Goal: Task Accomplishment & Management: Complete application form

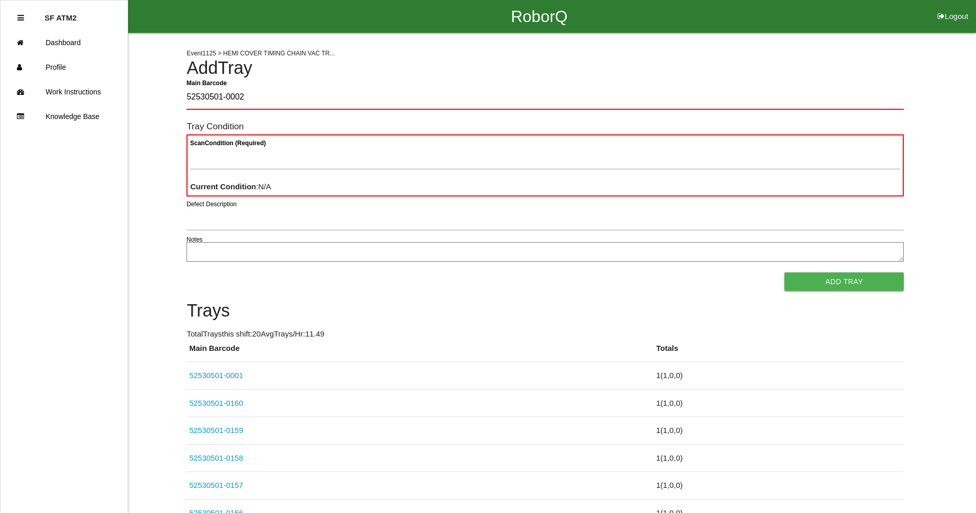
type Barcode "52530501-0002"
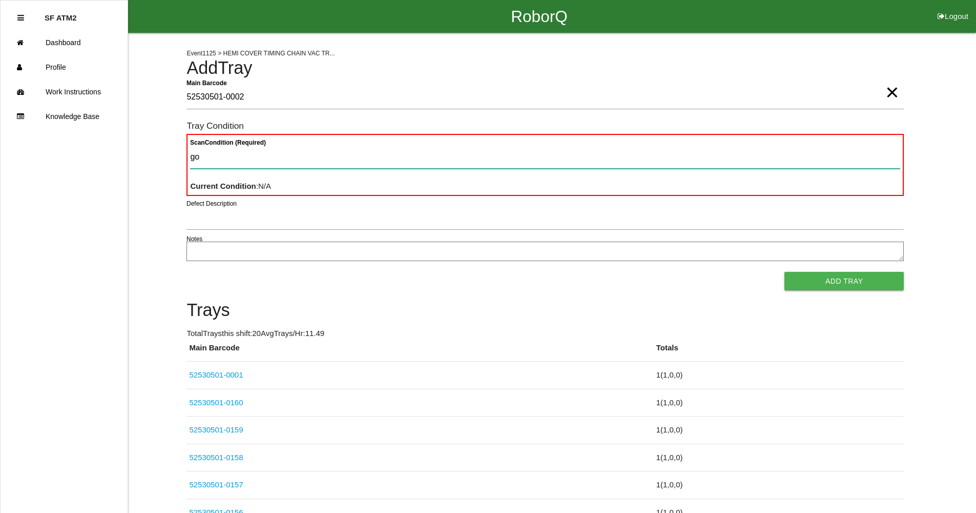
type Condition "goo"
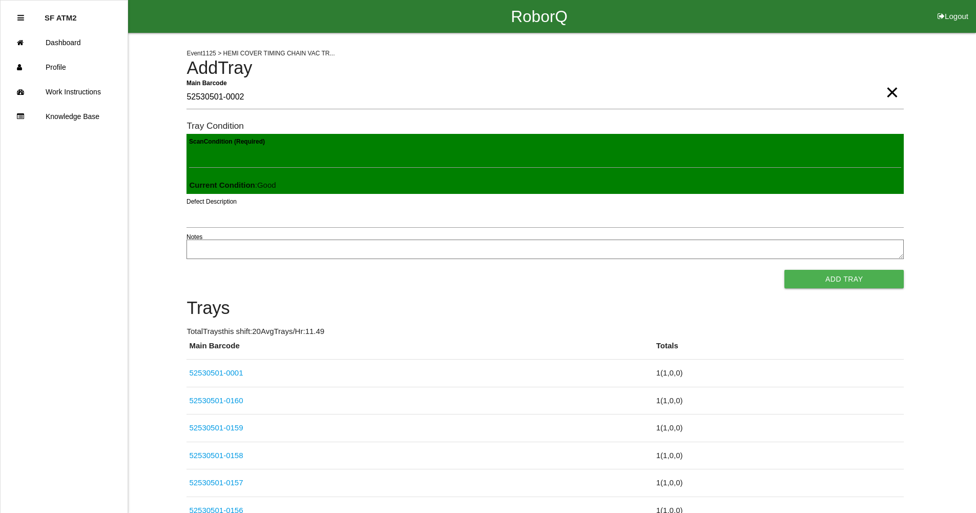
click at [785, 270] on button "Add Tray" at bounding box center [844, 279] width 119 height 18
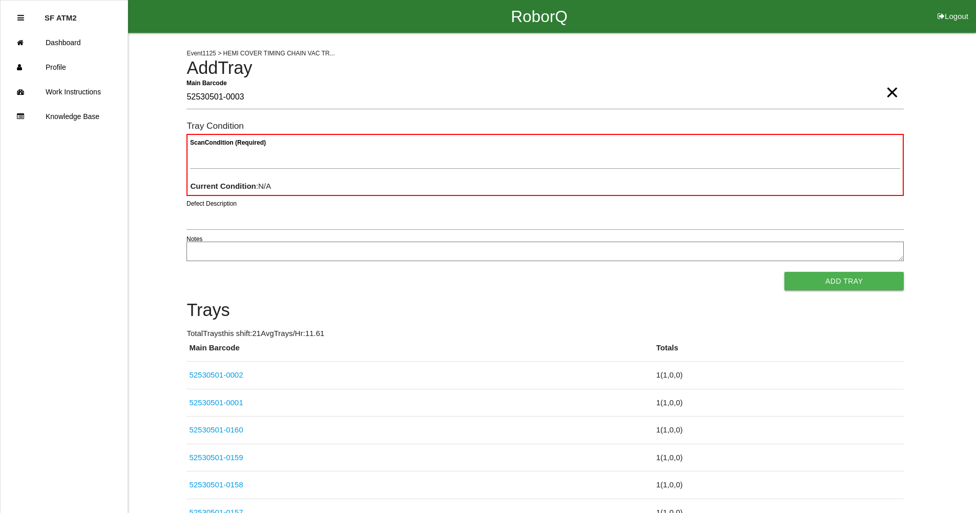
type Barcode "52530501-0003"
type Condition "goo"
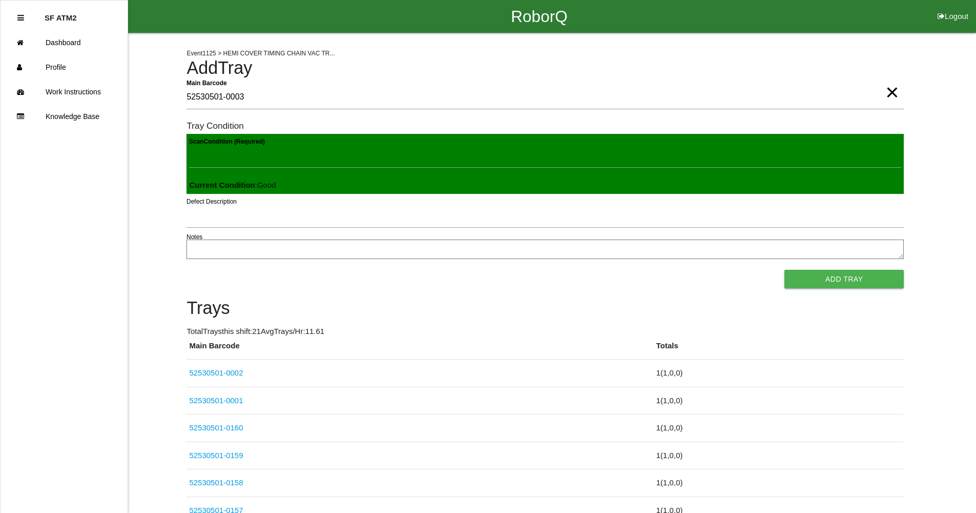
click at [785, 270] on button "Add Tray" at bounding box center [844, 279] width 119 height 18
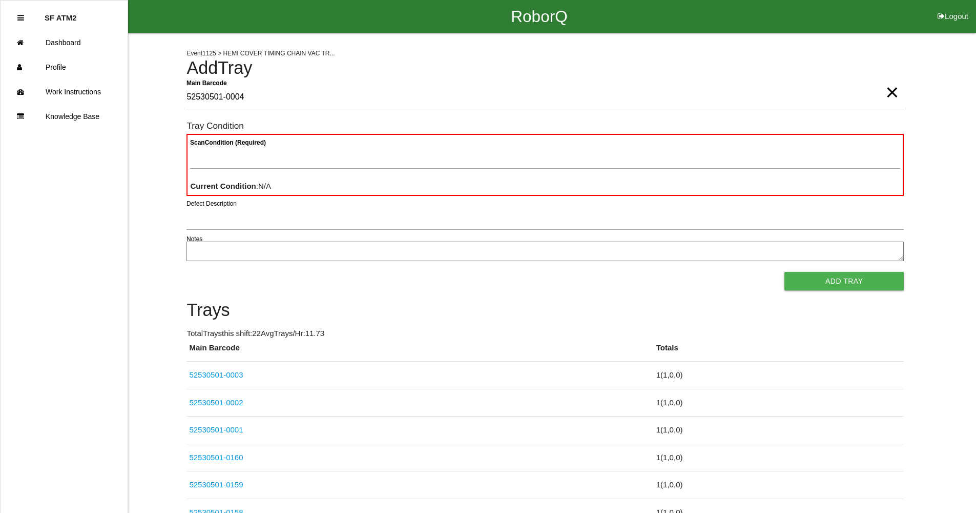
type Barcode "52530501-0004"
type Condition "goo"
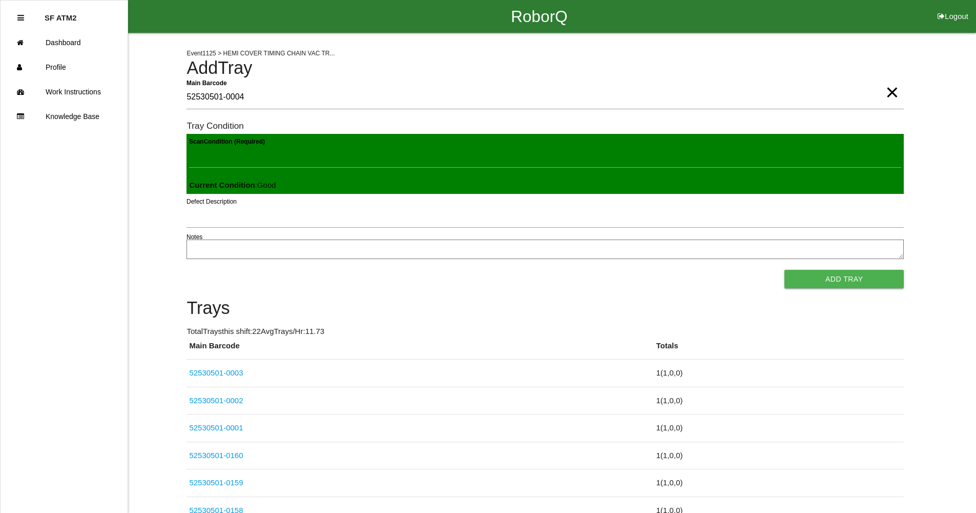
click at [785, 270] on button "Add Tray" at bounding box center [844, 279] width 119 height 18
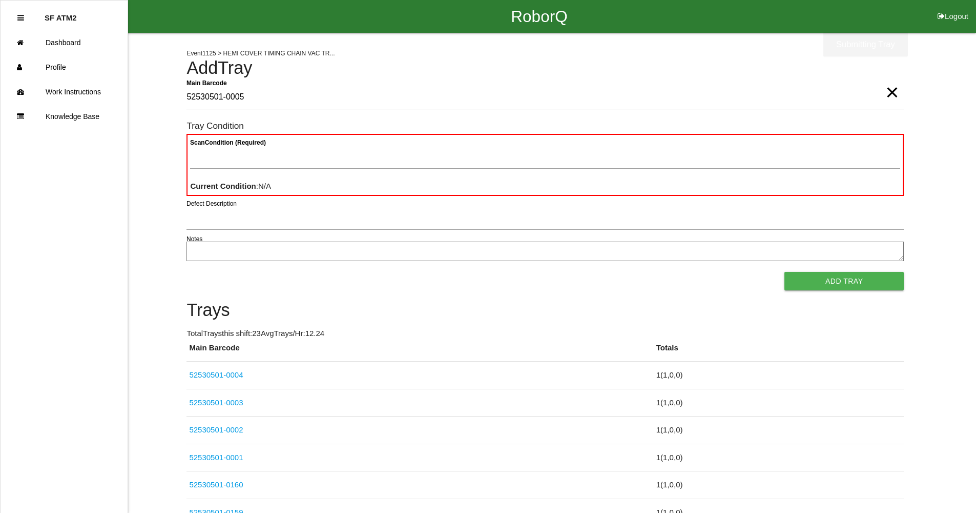
type Barcode "52530501-0005"
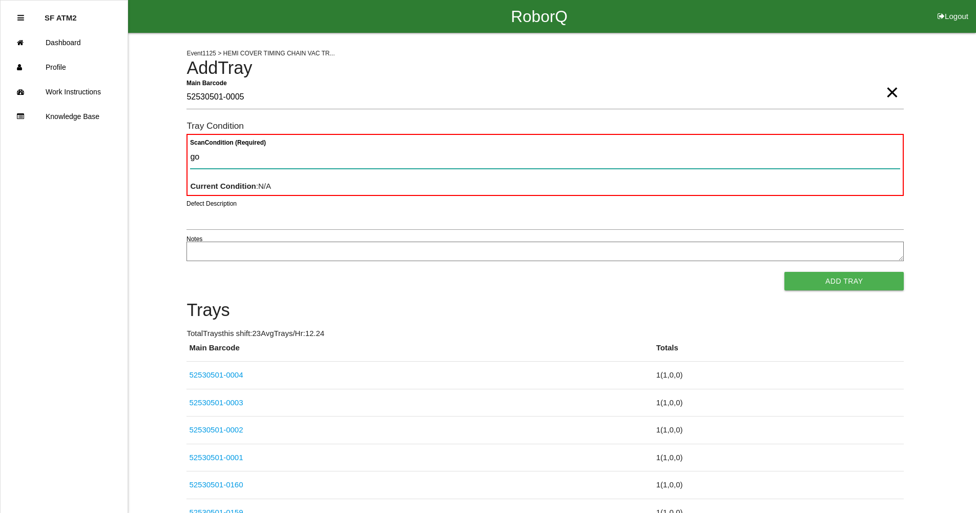
type Condition "goo"
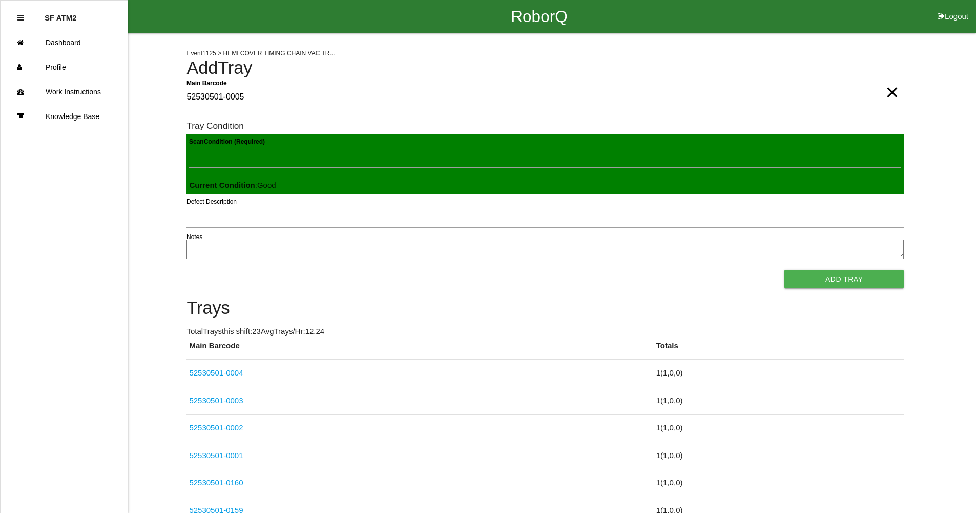
click at [785, 270] on button "Add Tray" at bounding box center [844, 279] width 119 height 18
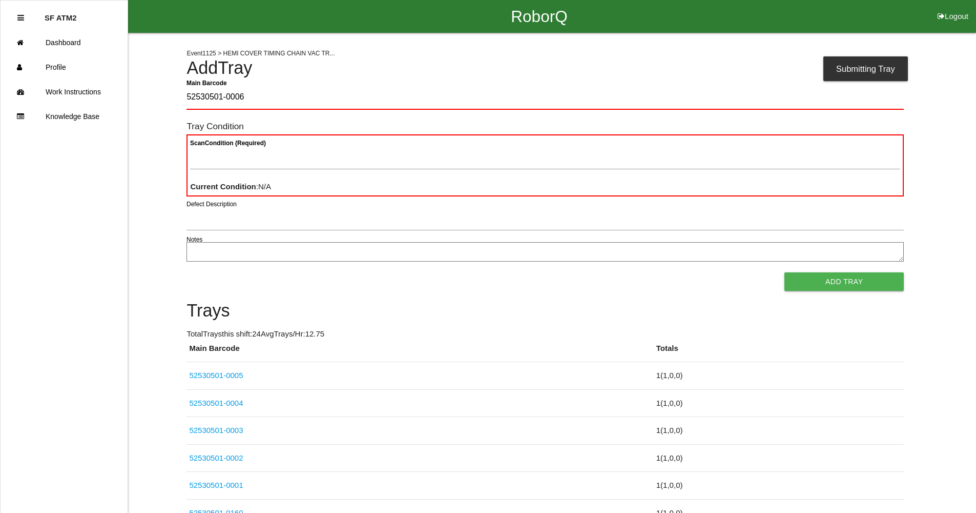
type Barcode "52530501-0006"
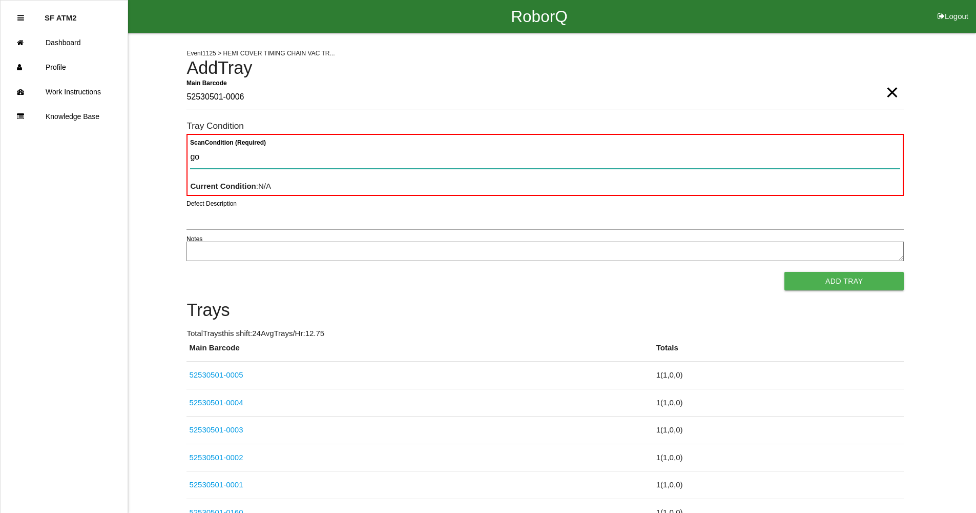
type Condition "goo"
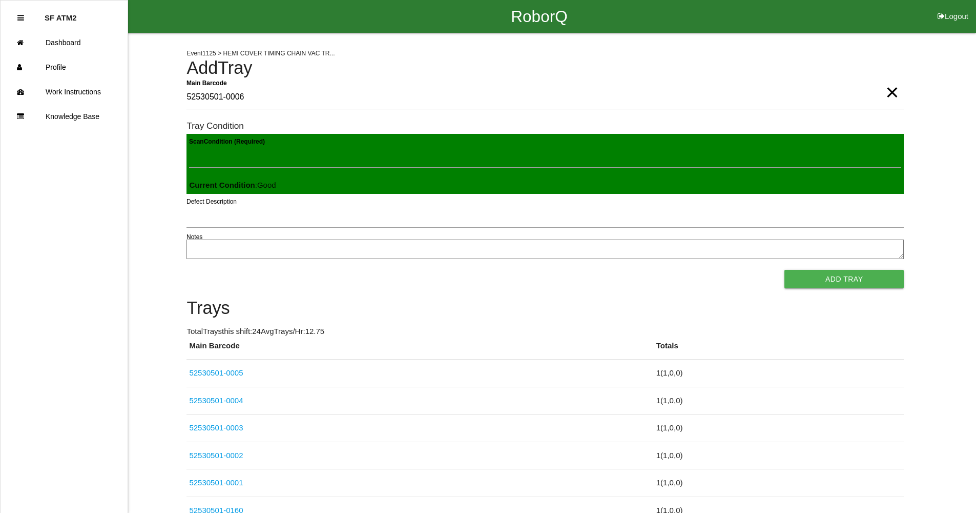
click at [785, 270] on button "Add Tray" at bounding box center [844, 279] width 119 height 18
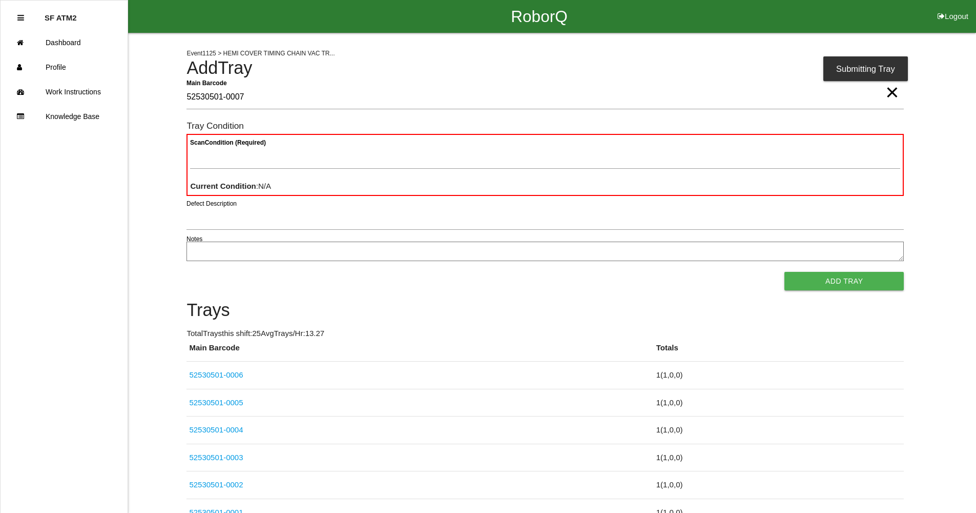
type Barcode "52530501-0007"
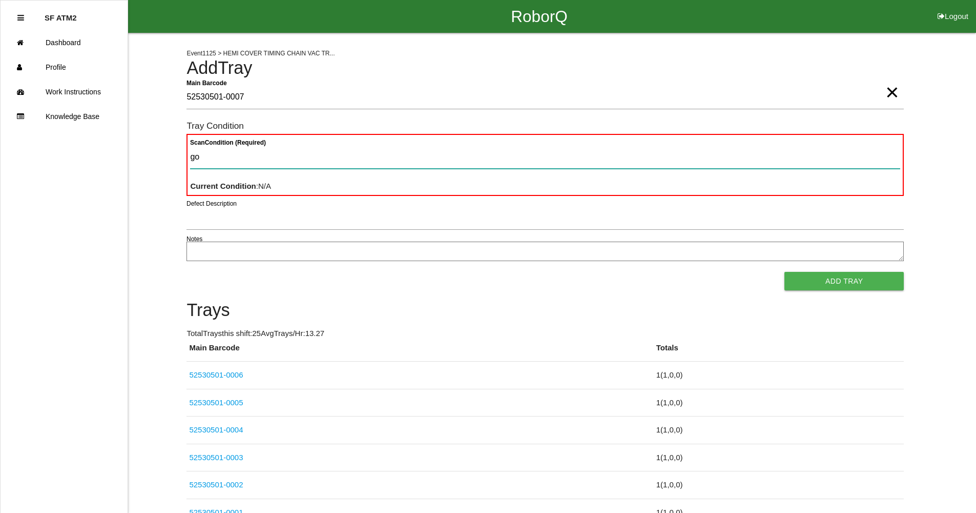
type Condition "goo"
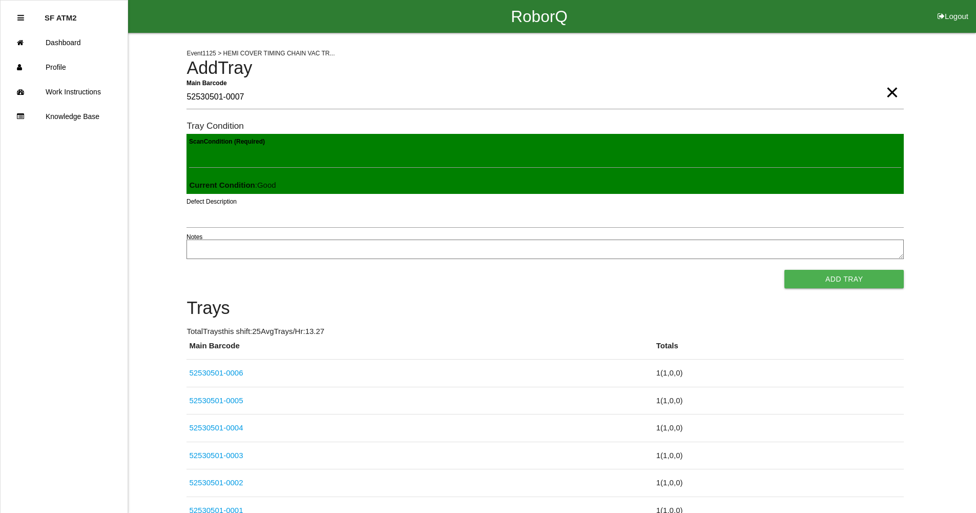
click at [785, 270] on button "Add Tray" at bounding box center [844, 279] width 119 height 18
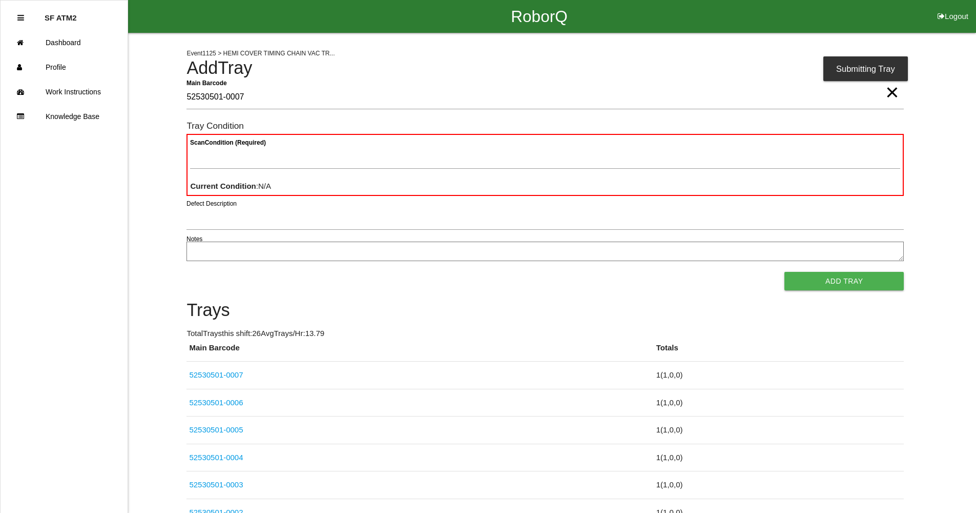
type Barcode "52530501-0007"
type Condition "goo"
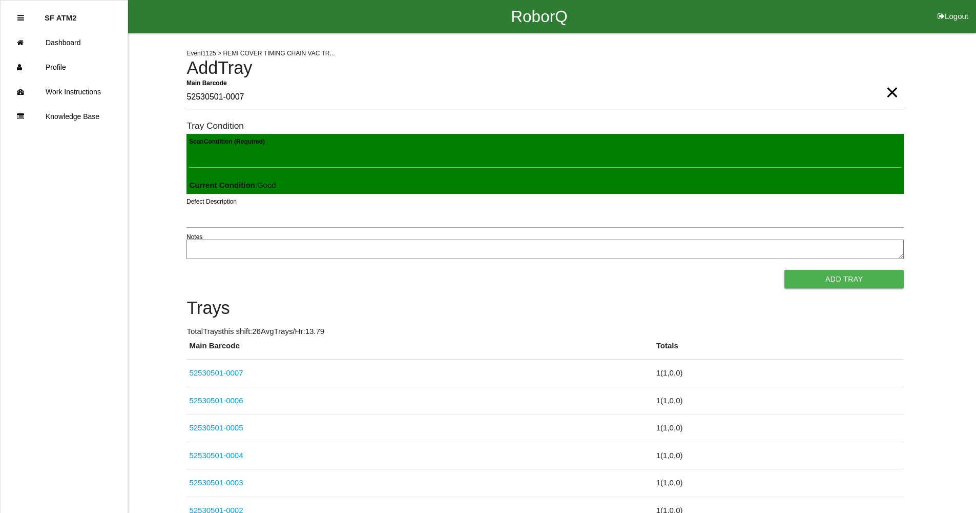
click at [785, 270] on button "Add Tray" at bounding box center [844, 279] width 119 height 18
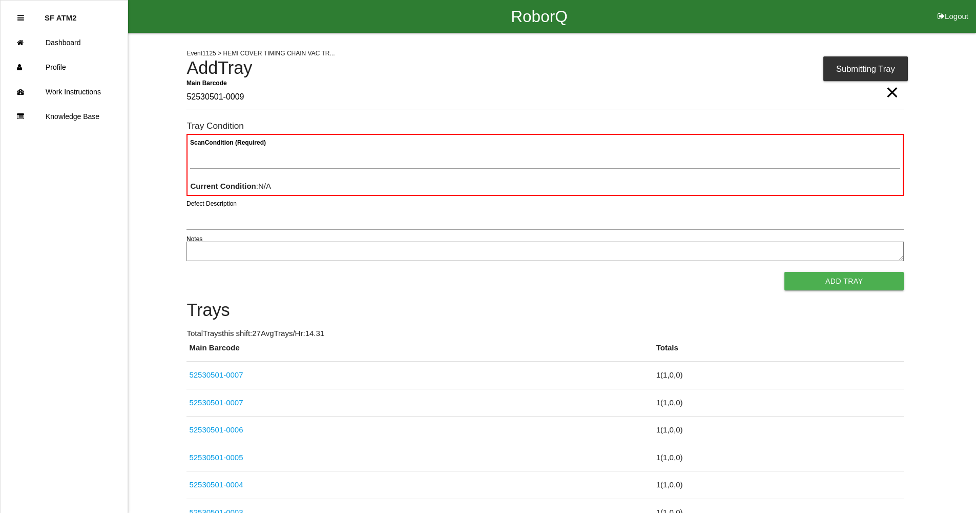
type Barcode "52530501-0009"
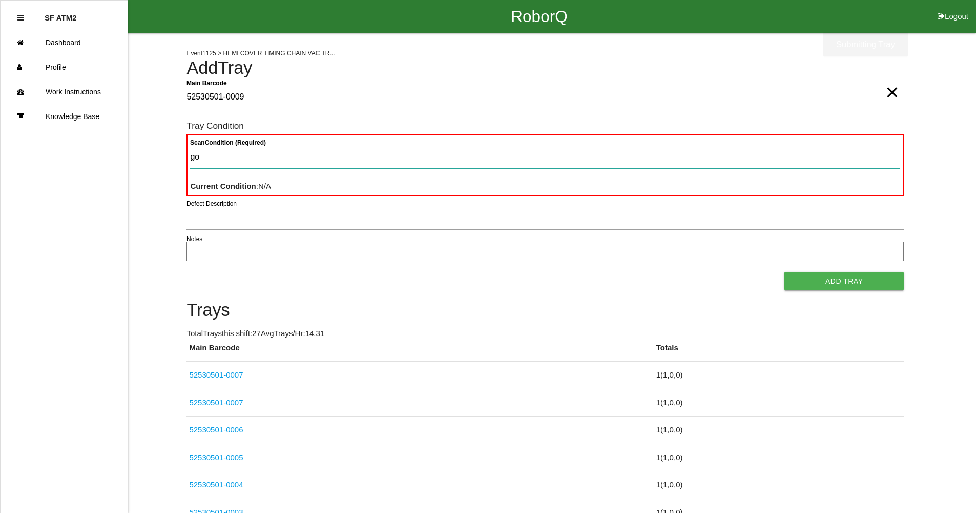
type Condition "goo"
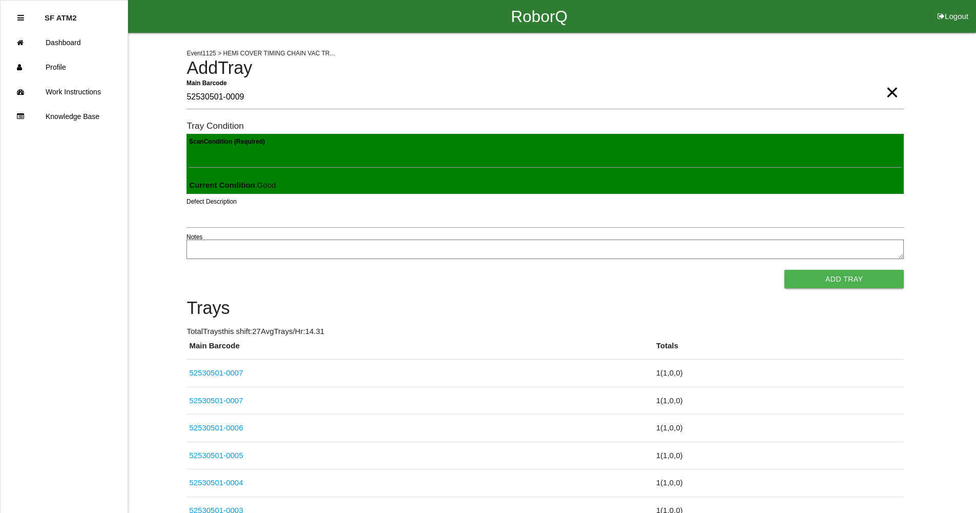
click at [785, 270] on button "Add Tray" at bounding box center [844, 279] width 119 height 18
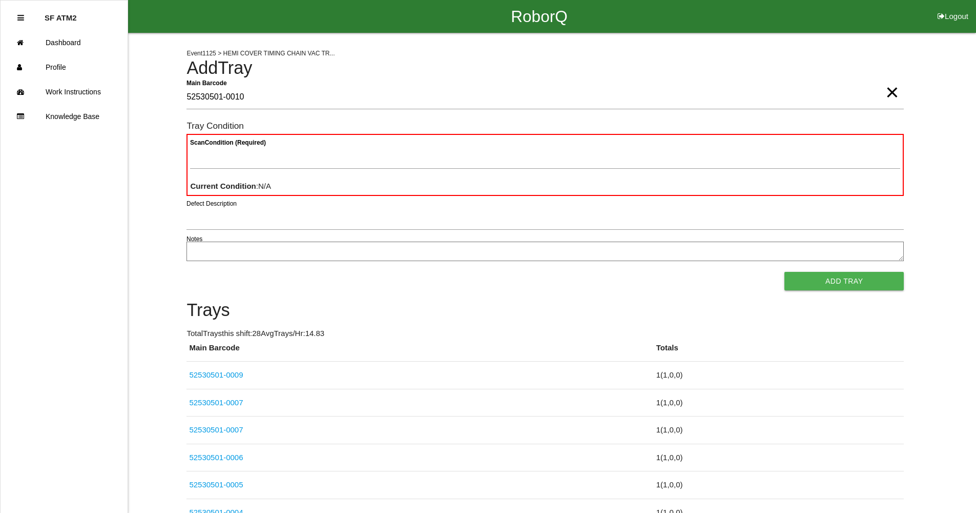
type Barcode "52530501-0010"
type Condition "goo"
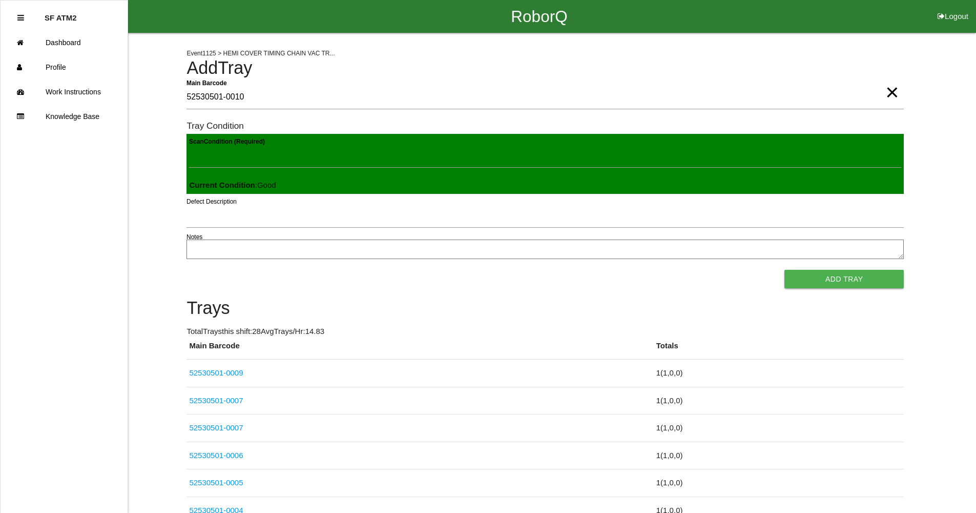
click at [785, 270] on button "Add Tray" at bounding box center [844, 279] width 119 height 18
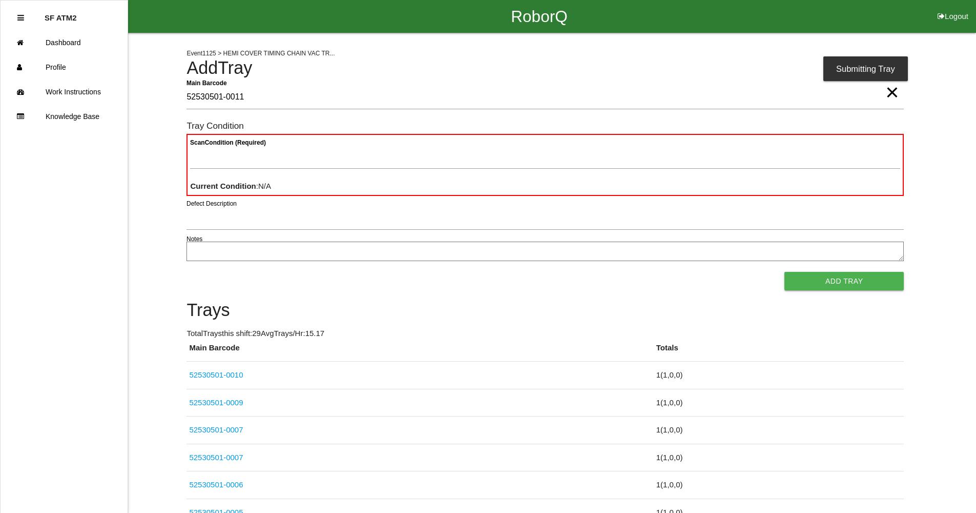
type Barcode "52530501-0011"
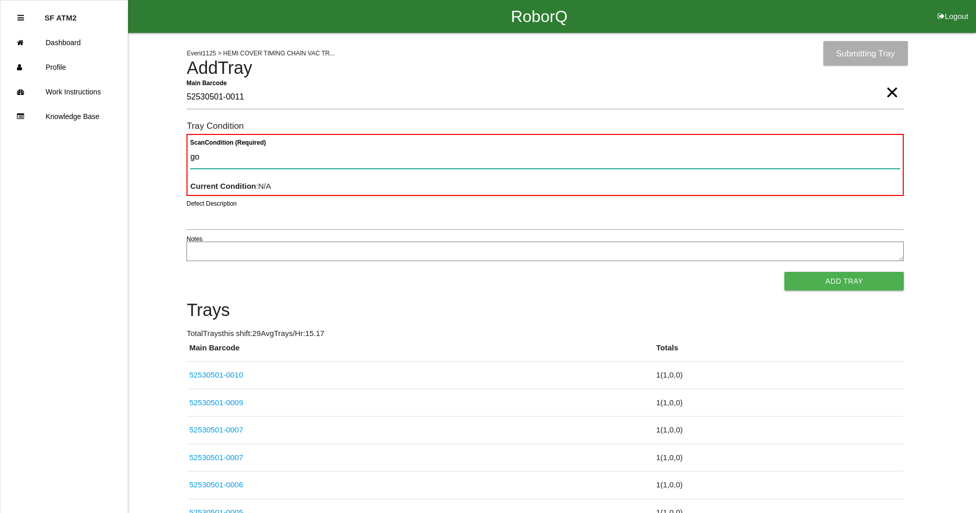
type Condition "goo"
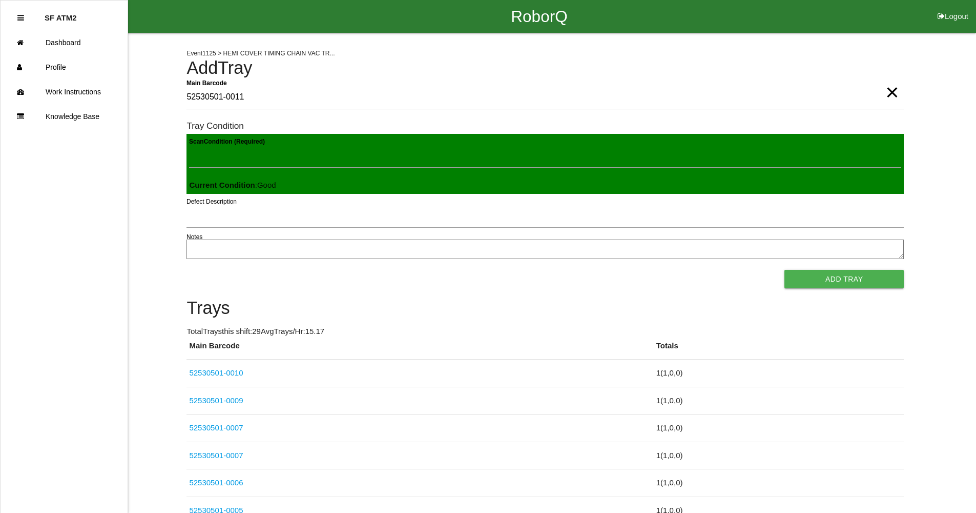
click at [785, 270] on button "Add Tray" at bounding box center [844, 279] width 119 height 18
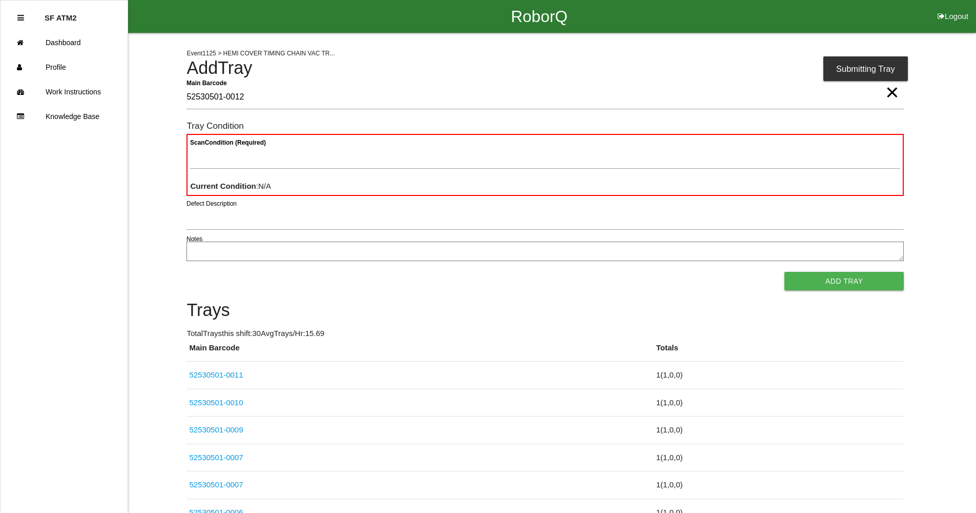
type Barcode "52530501-0012"
type Condition "goo"
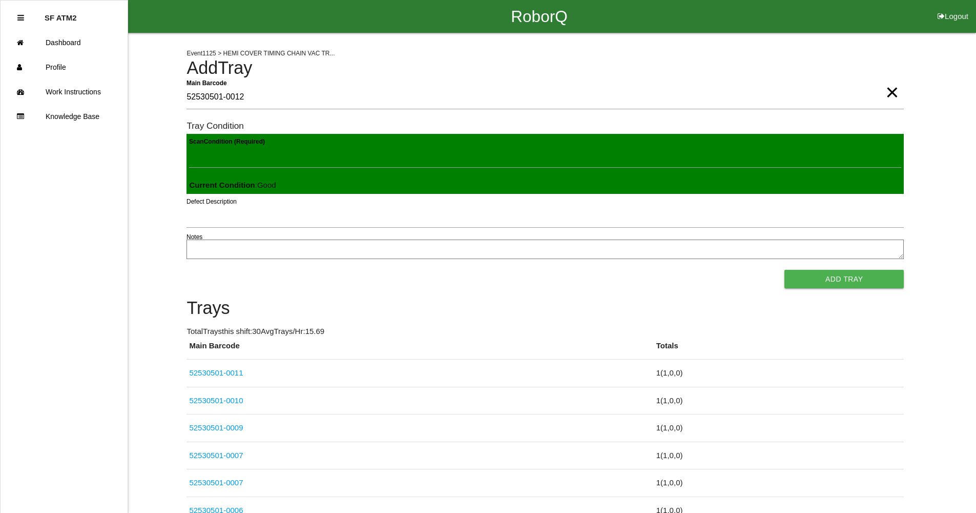
click at [785, 270] on button "Add Tray" at bounding box center [844, 279] width 119 height 18
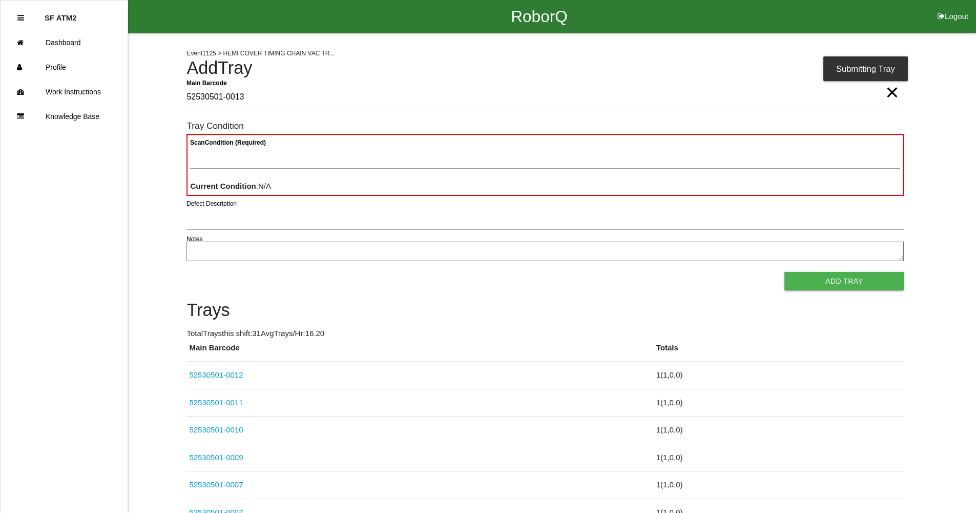
type Barcode "52530501-0013"
type Condition "goo"
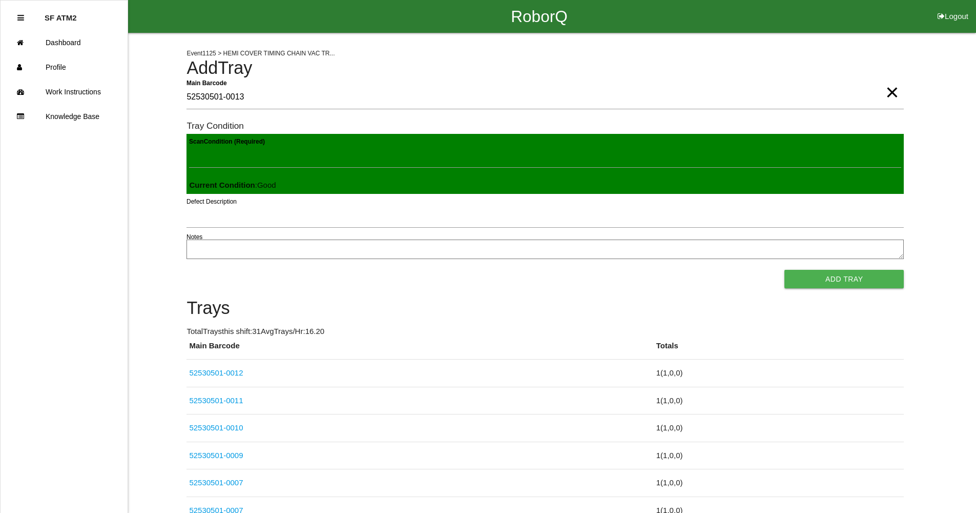
click at [785, 270] on button "Add Tray" at bounding box center [844, 279] width 119 height 18
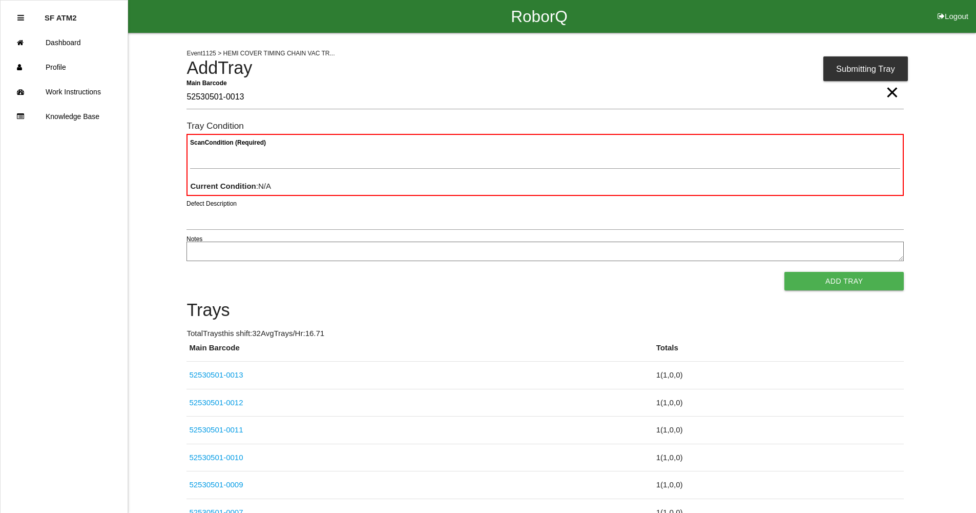
type Barcode "52530501-0013"
type Condition "goo"
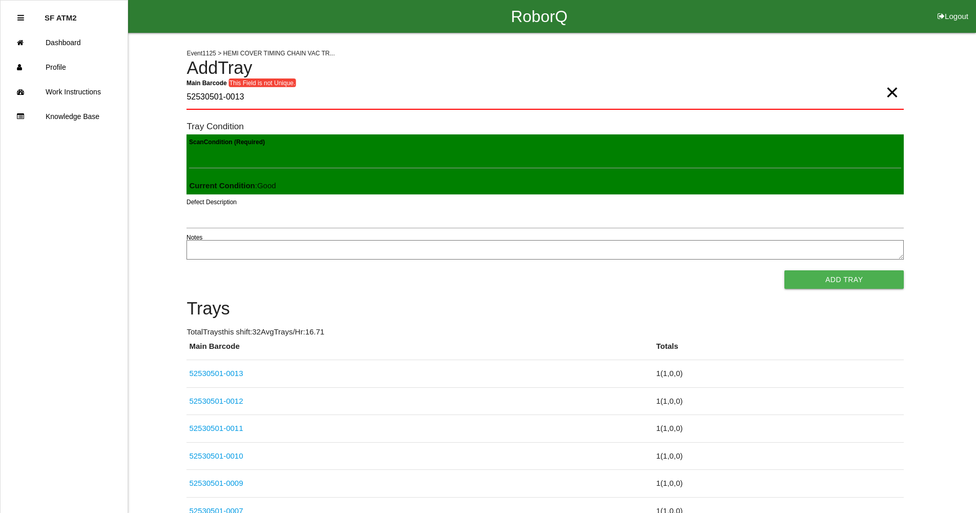
click at [785, 270] on button "Add Tray" at bounding box center [844, 279] width 119 height 18
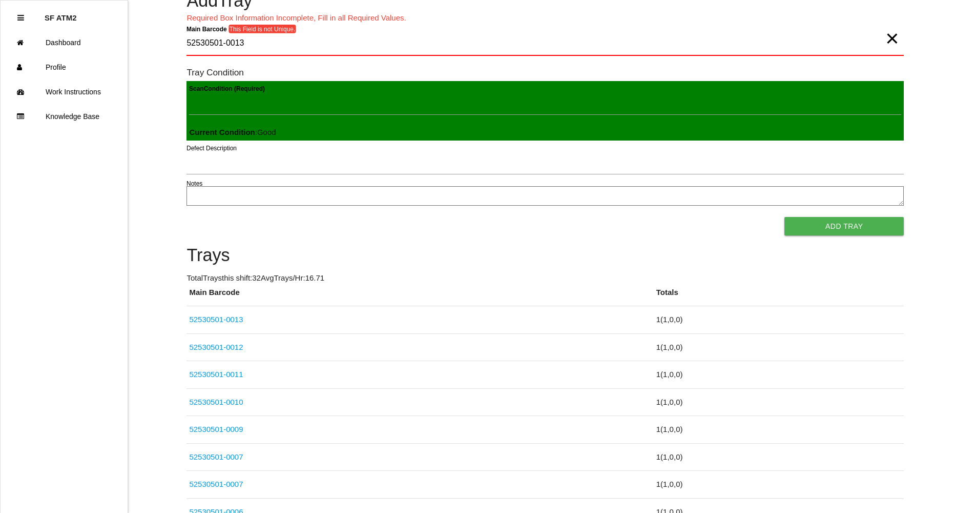
scroll to position [44, 0]
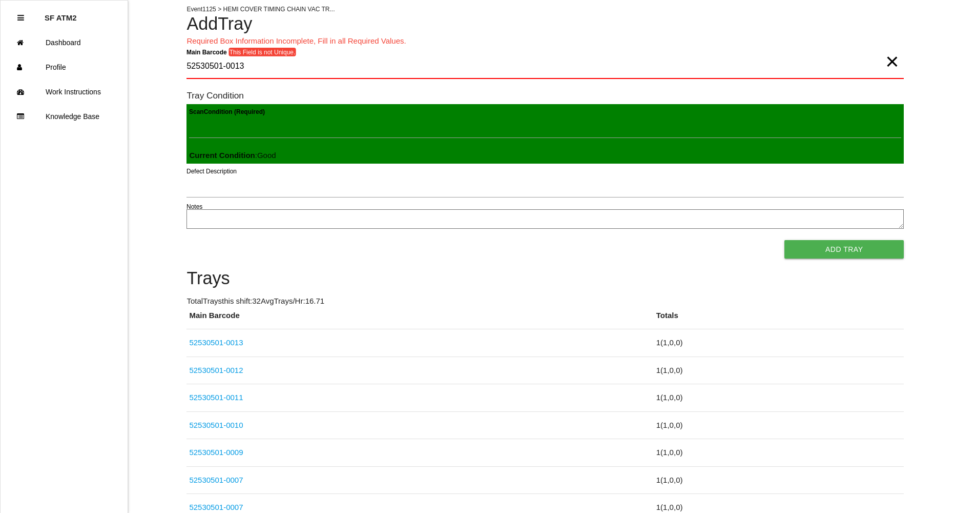
click at [889, 62] on span "×" at bounding box center [892, 51] width 13 height 21
click at [254, 61] on Barcode "Main Barcode" at bounding box center [546, 67] width 718 height 24
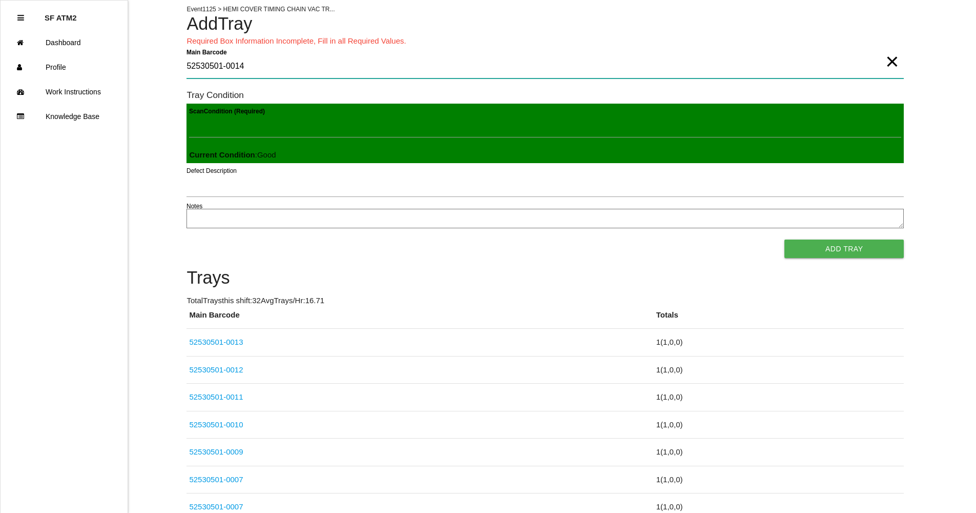
type Barcode "52530501-0014"
click at [795, 252] on button "Add Tray" at bounding box center [844, 248] width 119 height 18
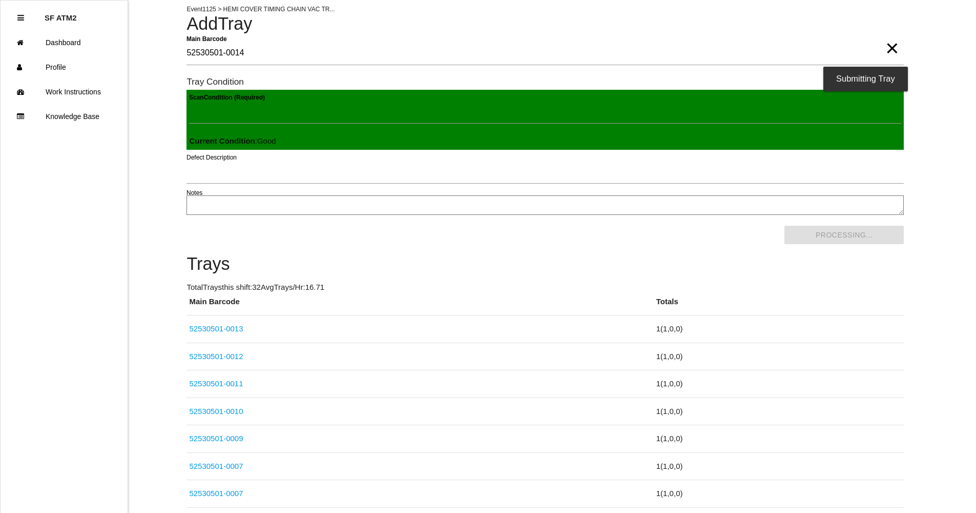
scroll to position [0, 0]
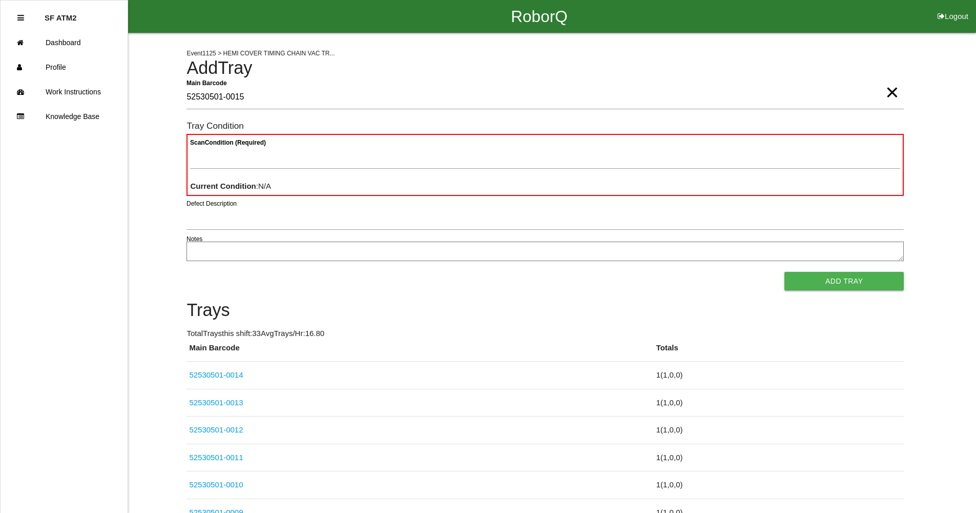
type Barcode "52530501-0015"
type Condition "goo"
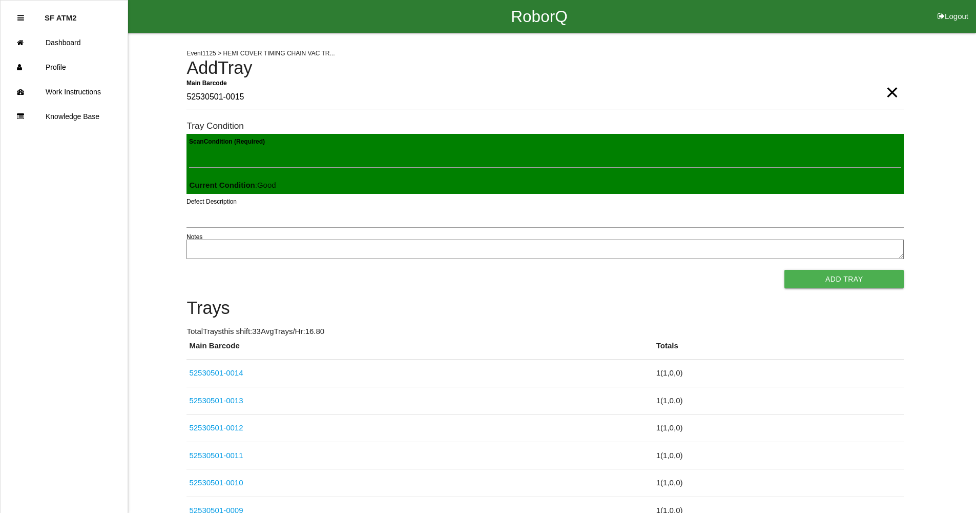
click at [785, 270] on button "Add Tray" at bounding box center [844, 279] width 119 height 18
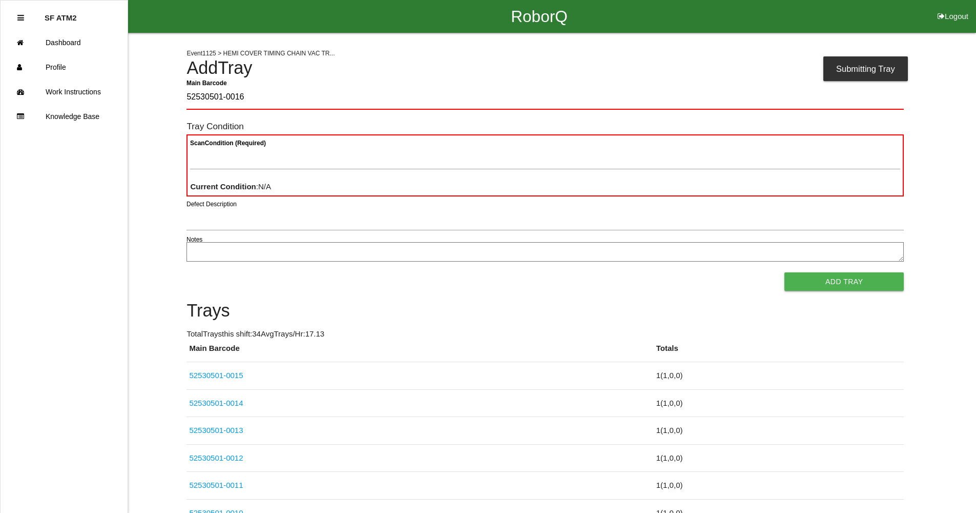
type Barcode "52530501-0016"
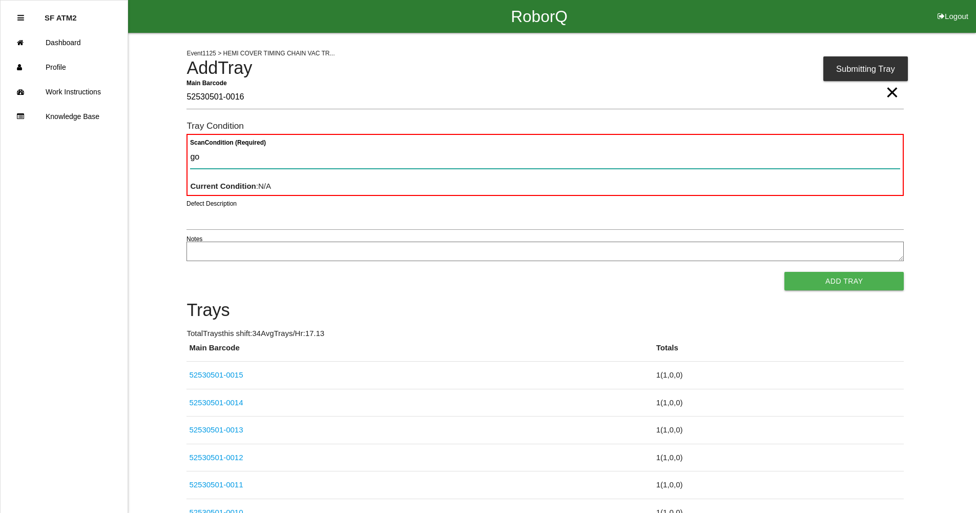
type Condition "goo"
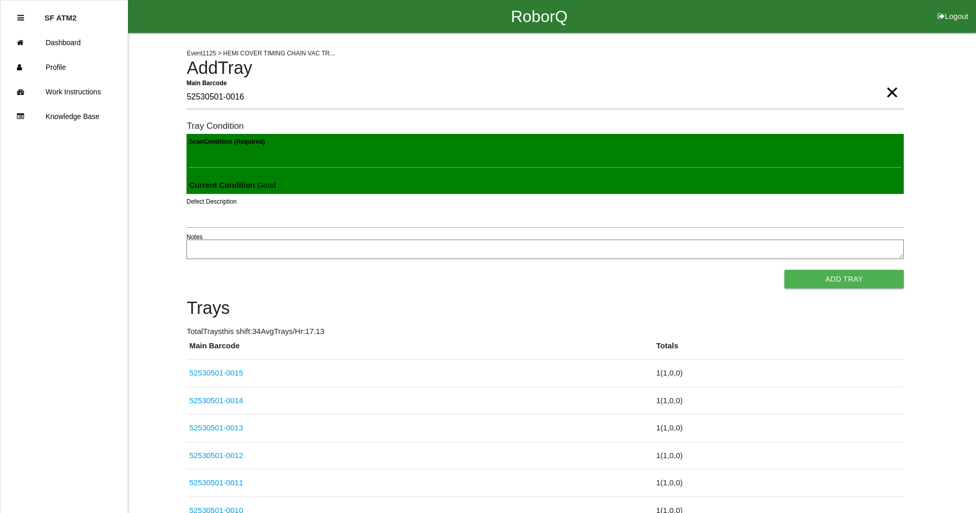
click at [785, 270] on button "Add Tray" at bounding box center [844, 279] width 119 height 18
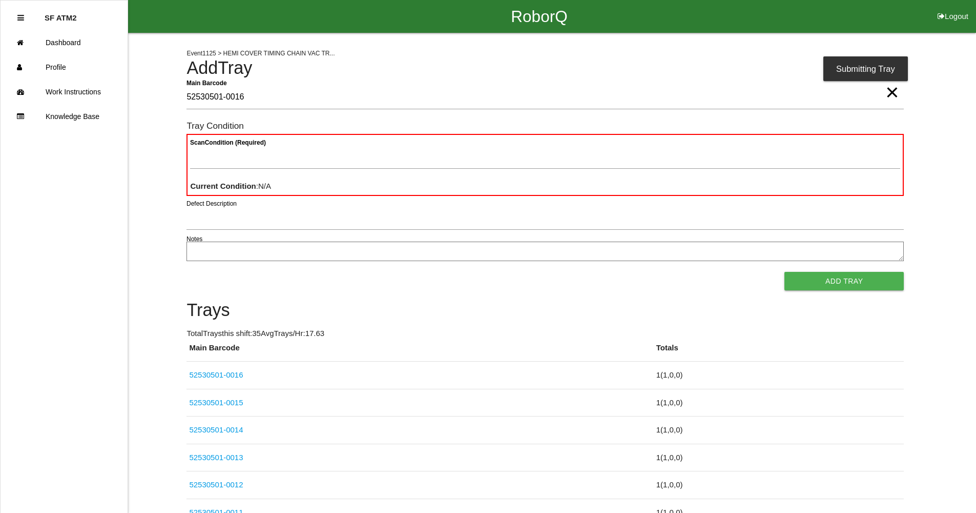
type Barcode "52530501-0016"
type Condition "goo"
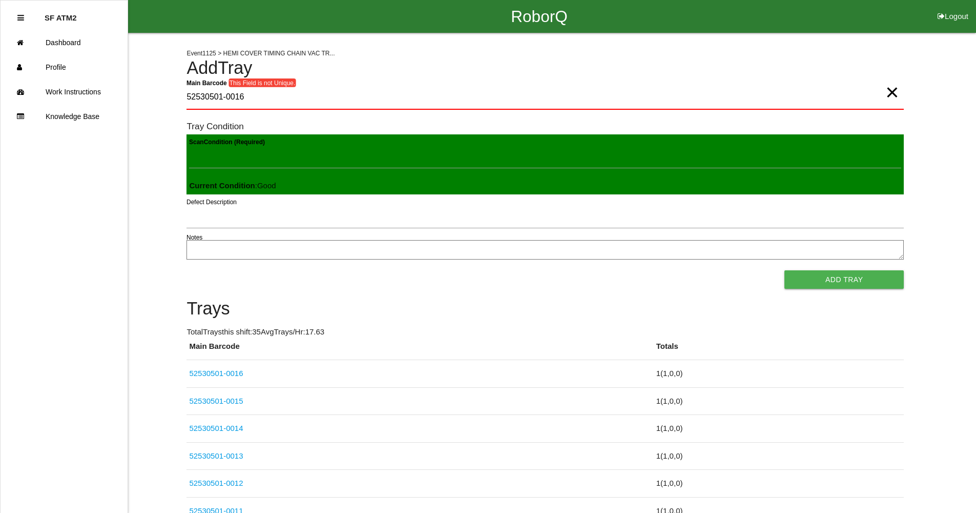
click at [785, 270] on button "Add Tray" at bounding box center [844, 279] width 119 height 18
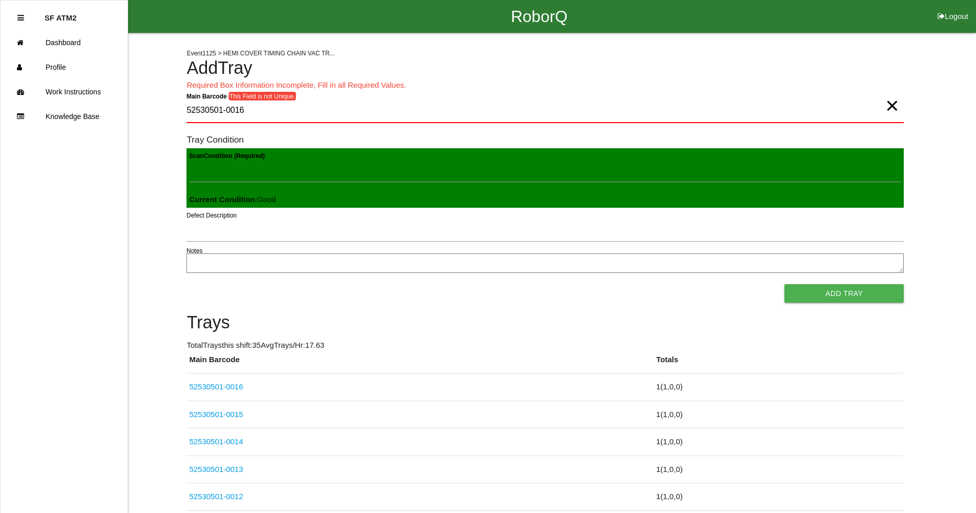
click at [890, 106] on span "×" at bounding box center [892, 95] width 13 height 21
click at [847, 102] on Barcode "Main Barcode" at bounding box center [546, 111] width 718 height 24
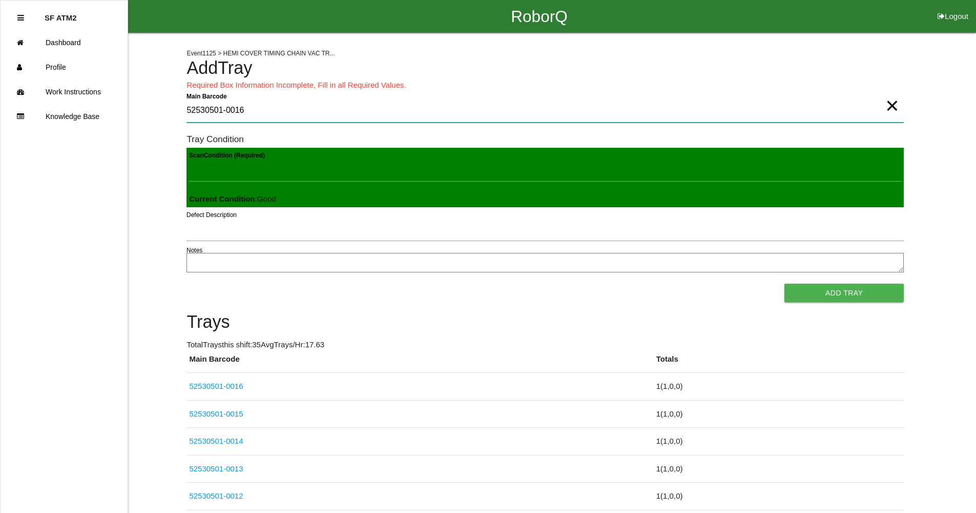
type Barcode "52530501-0016"
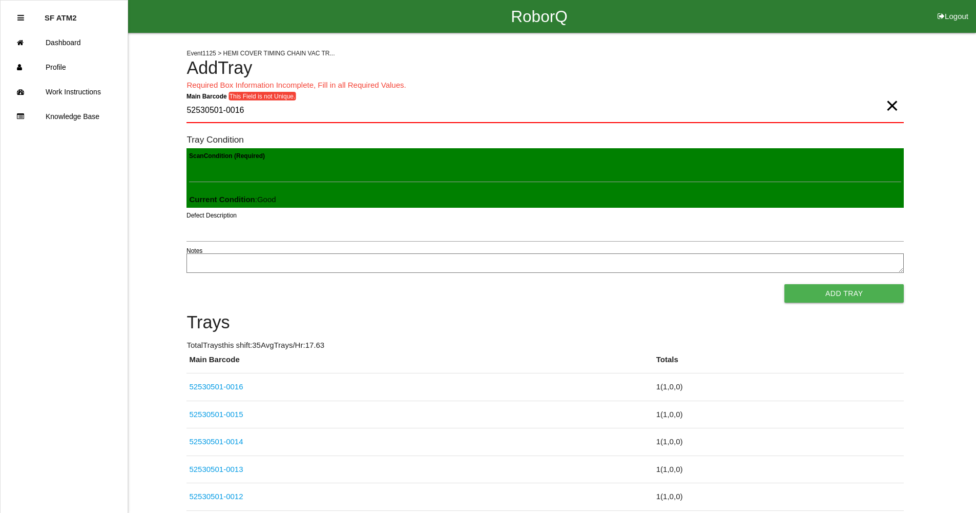
click at [891, 106] on span "×" at bounding box center [892, 95] width 13 height 21
click at [691, 108] on Barcode "Main Barcode" at bounding box center [546, 111] width 718 height 24
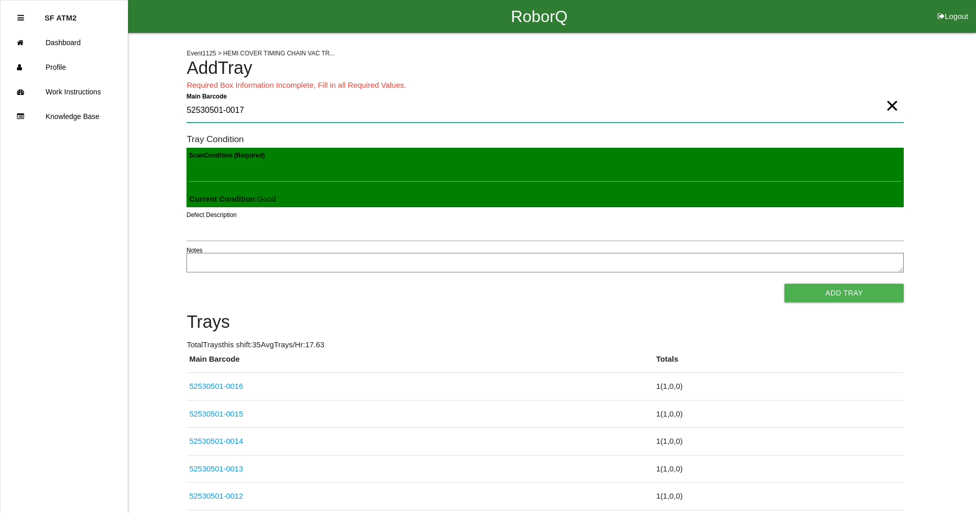
type Barcode "52530501-0017"
click at [841, 285] on button "Add Tray" at bounding box center [844, 292] width 119 height 18
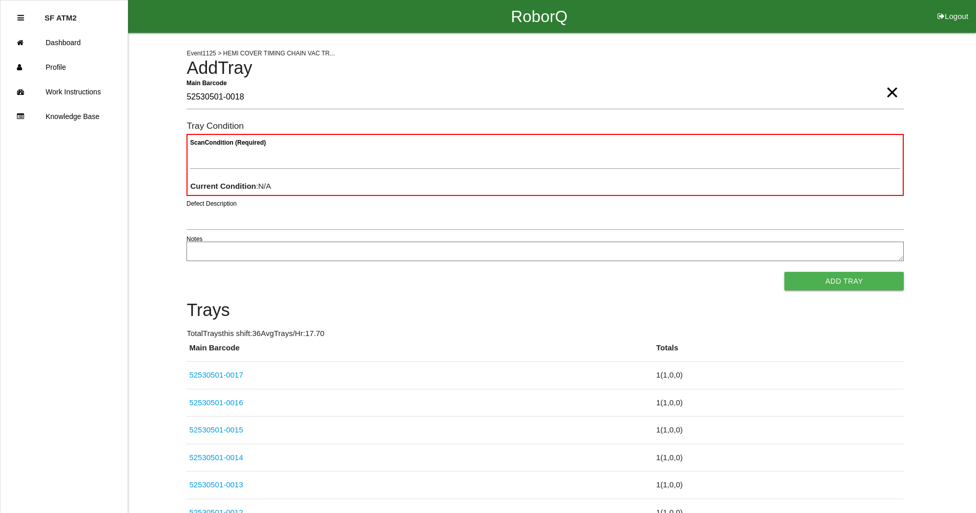
type Barcode "52530501-0018"
type Condition "goo"
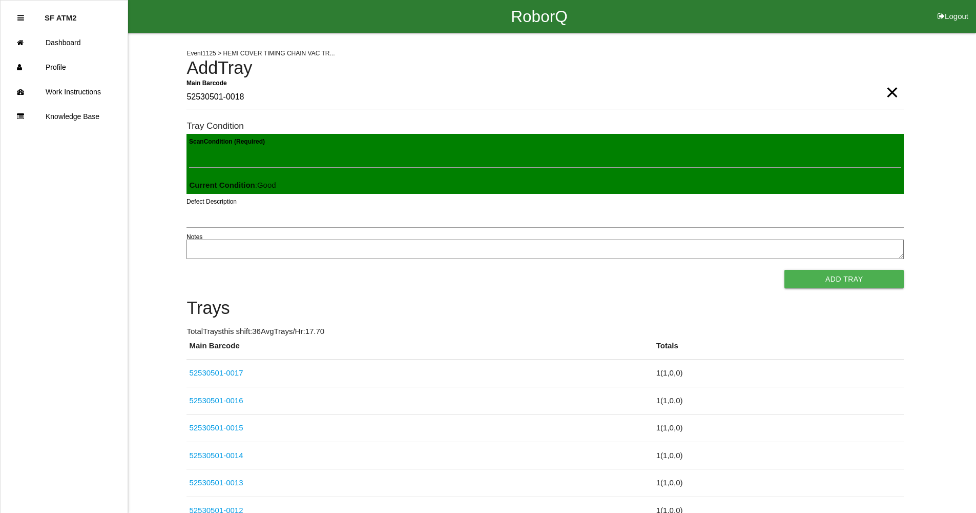
click at [785, 270] on button "Add Tray" at bounding box center [844, 279] width 119 height 18
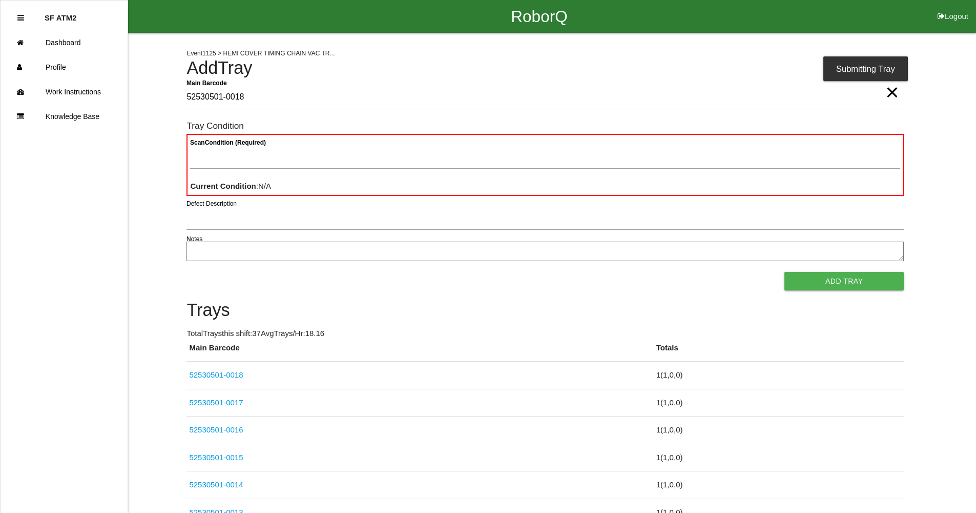
type Barcode "52530501-0018"
type Condition "goo"
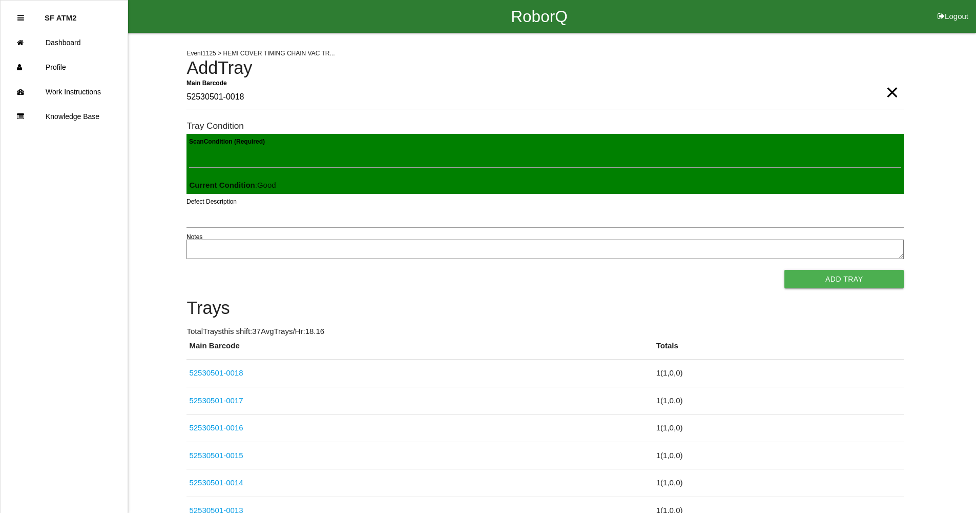
click at [785, 270] on button "Add Tray" at bounding box center [844, 279] width 119 height 18
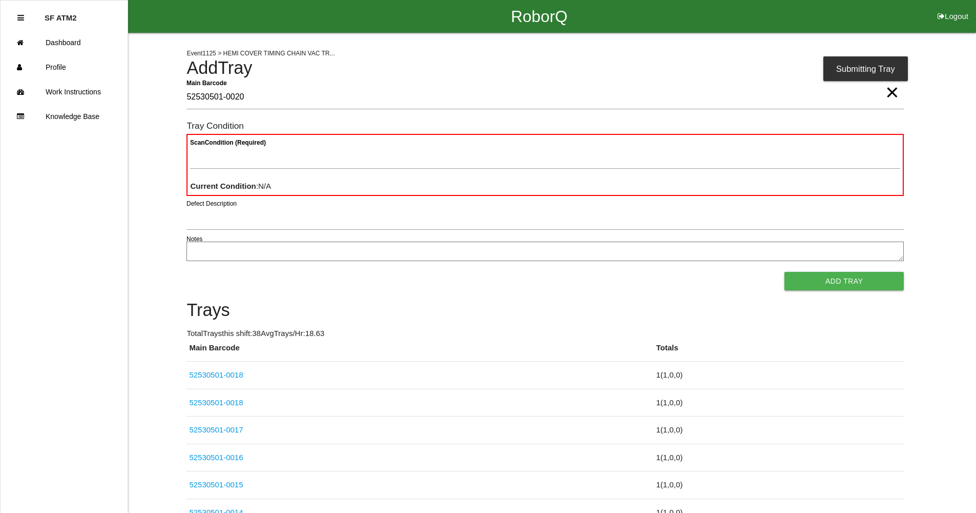
type Barcode "52530501-0020"
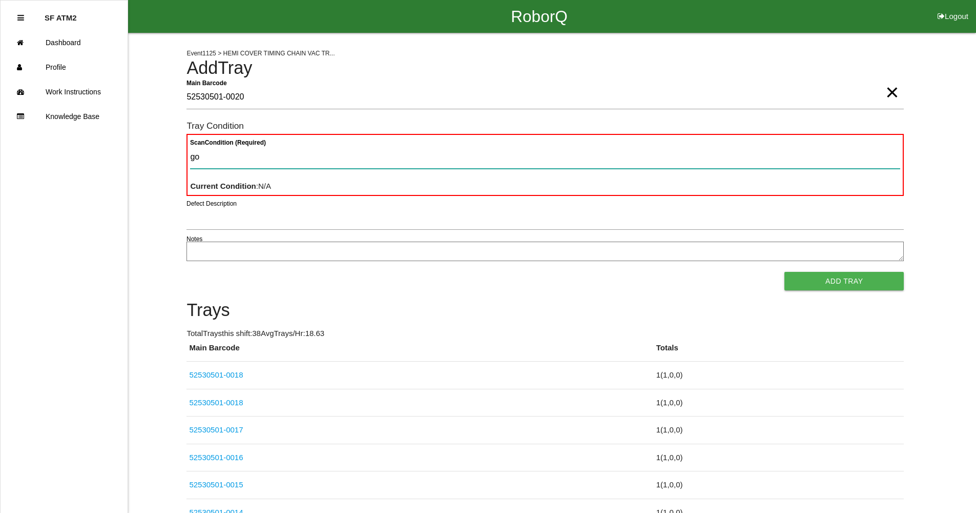
type Condition "goo"
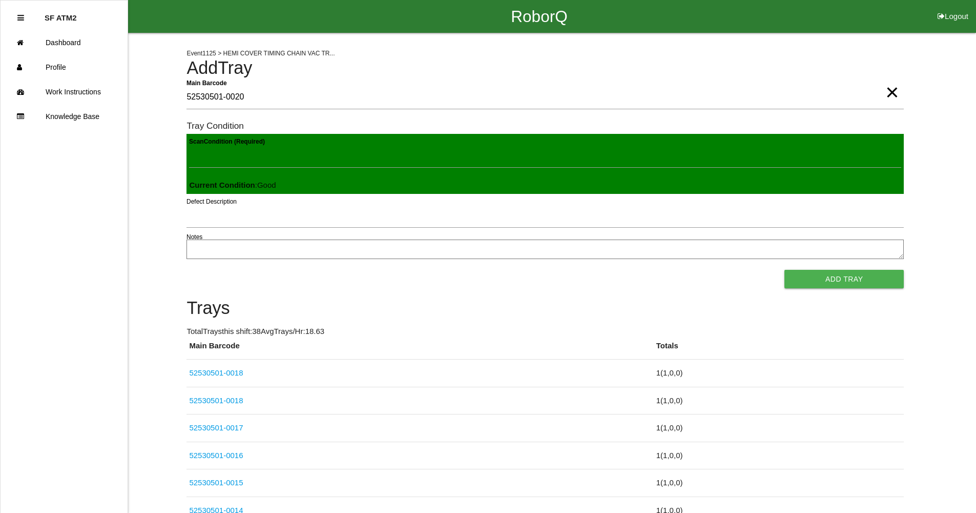
click at [785, 270] on button "Add Tray" at bounding box center [844, 279] width 119 height 18
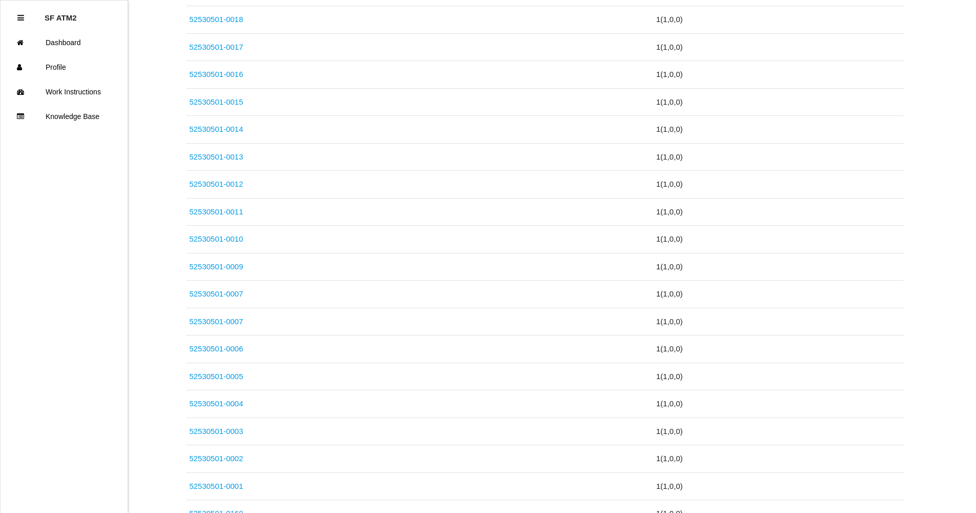
scroll to position [417, 0]
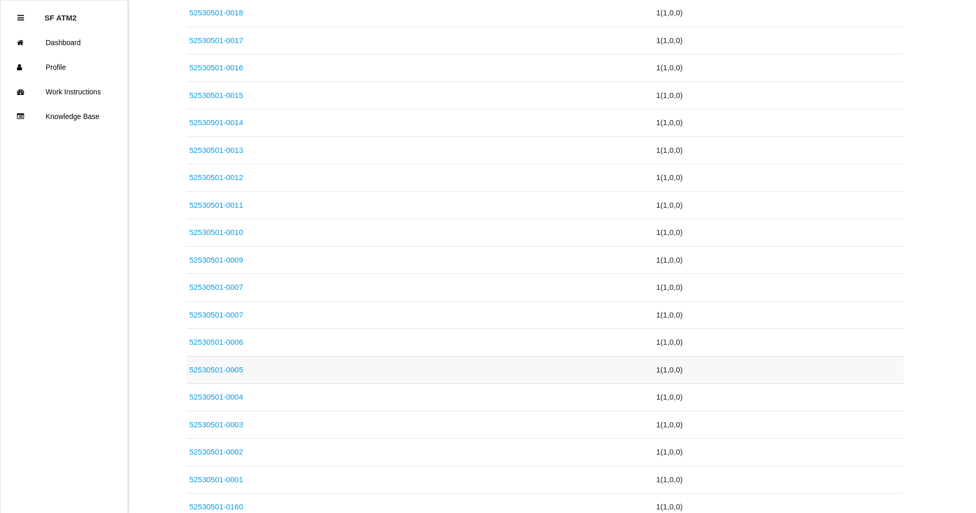
click at [228, 369] on link "52530501-0005" at bounding box center [216, 369] width 54 height 9
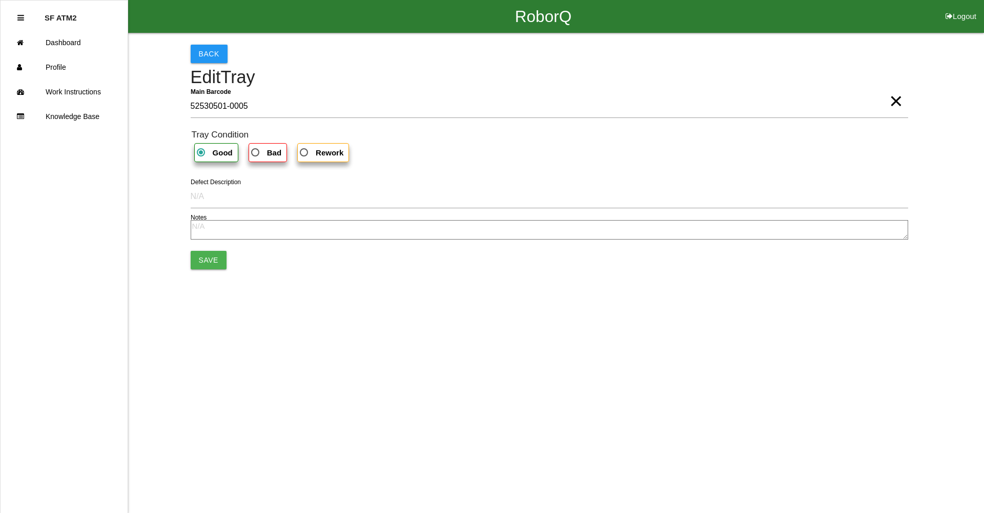
click at [255, 156] on span "Bad" at bounding box center [265, 152] width 32 height 13
click at [255, 153] on input "Bad" at bounding box center [252, 149] width 7 height 7
radio input "true"
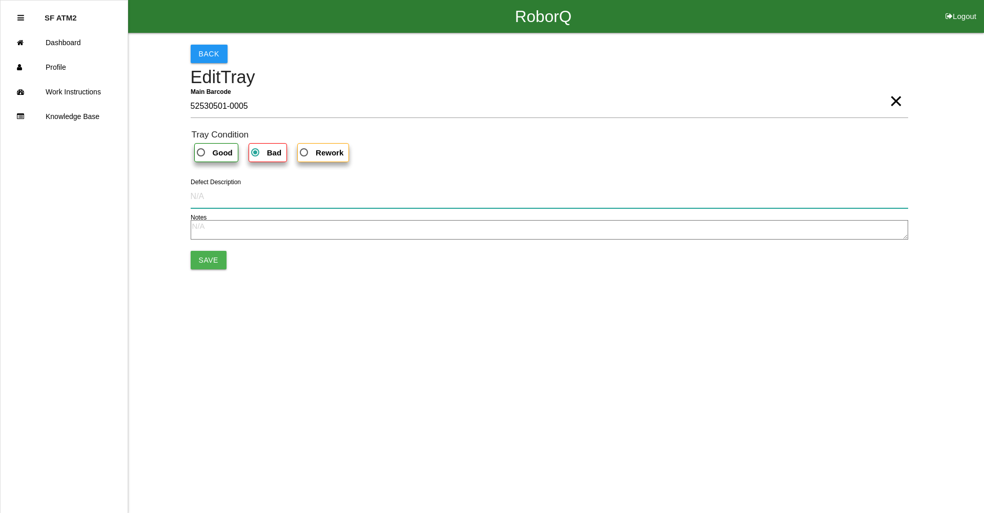
click at [205, 197] on input "Defect Description" at bounding box center [550, 197] width 718 height 24
type input "cut into part"
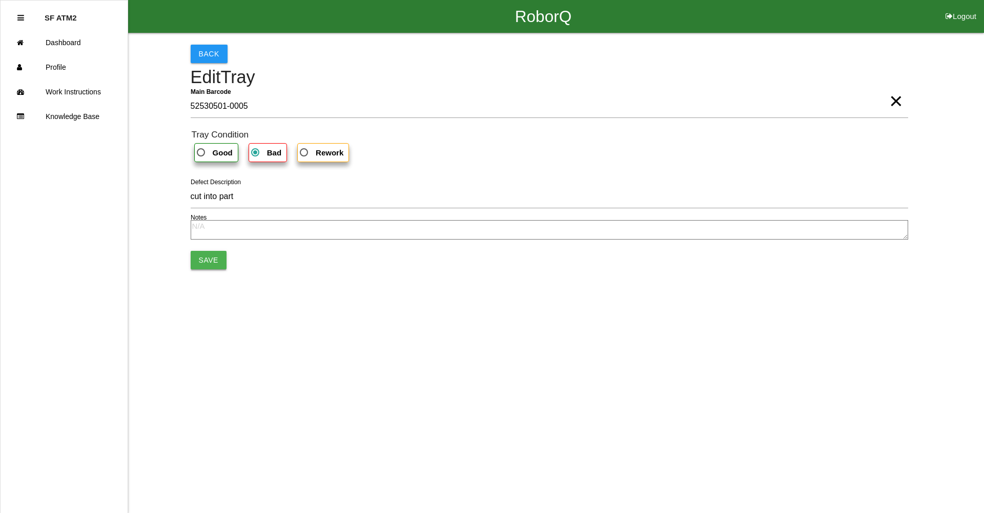
click at [197, 263] on button "Save" at bounding box center [209, 260] width 36 height 18
